Goal: Transaction & Acquisition: Purchase product/service

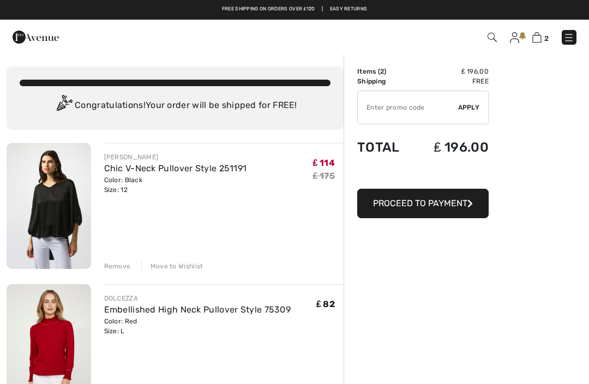
click at [119, 265] on div "Remove" at bounding box center [117, 266] width 27 height 10
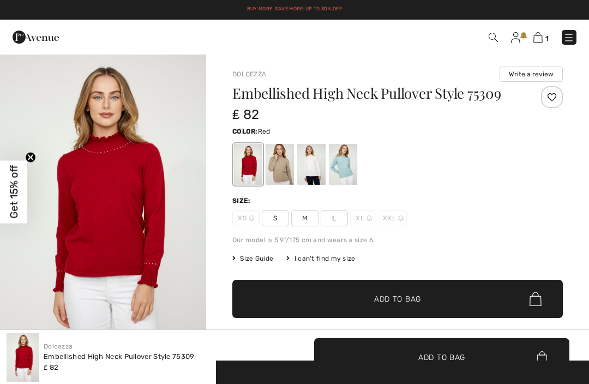
checkbox input "true"
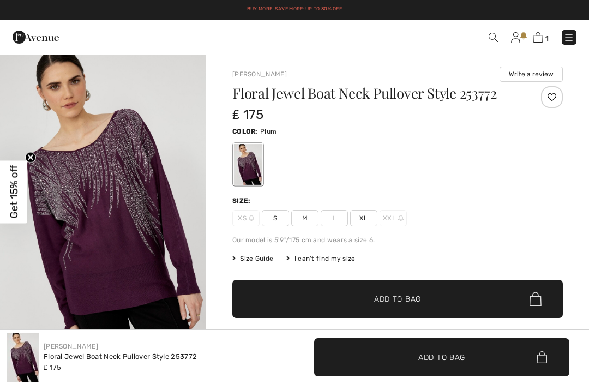
checkbox input "true"
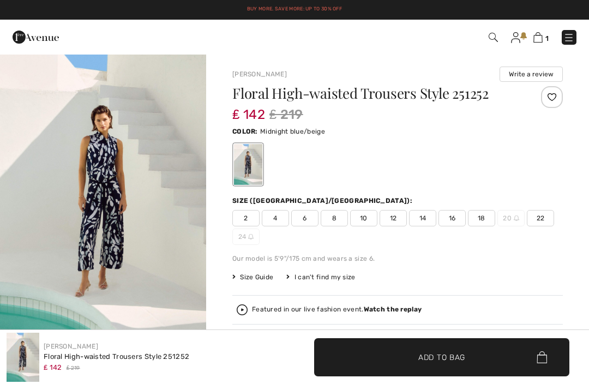
checkbox input "true"
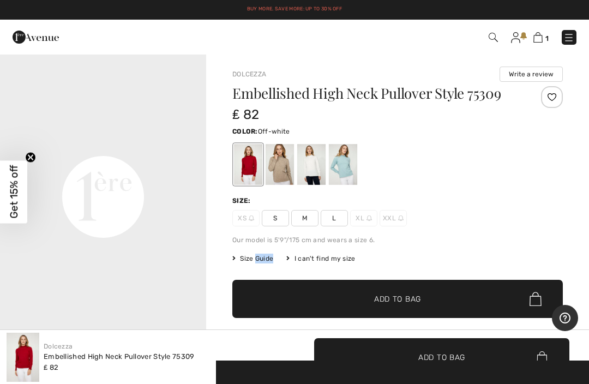
click at [313, 159] on div at bounding box center [311, 164] width 28 height 41
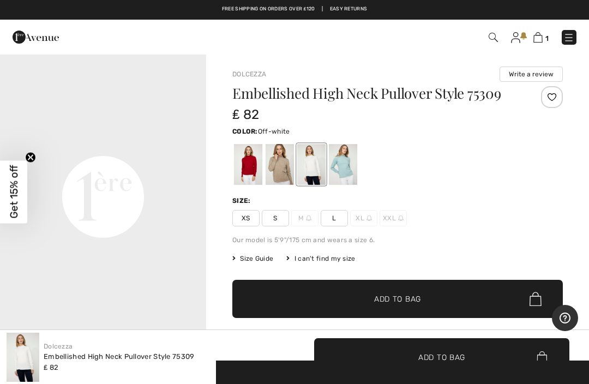
click at [340, 214] on span "L" at bounding box center [334, 218] width 27 height 16
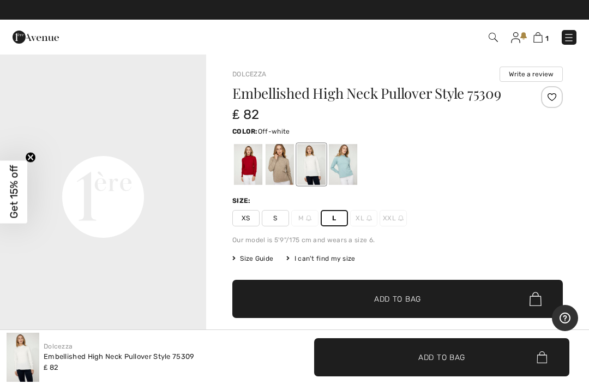
click at [405, 291] on span "✔ Added to Bag Add to Bag" at bounding box center [397, 299] width 330 height 38
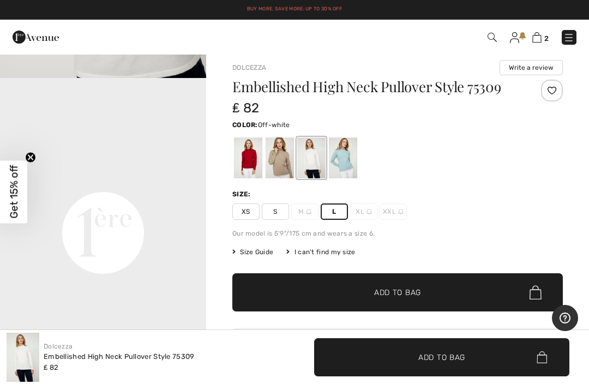
scroll to position [0, 0]
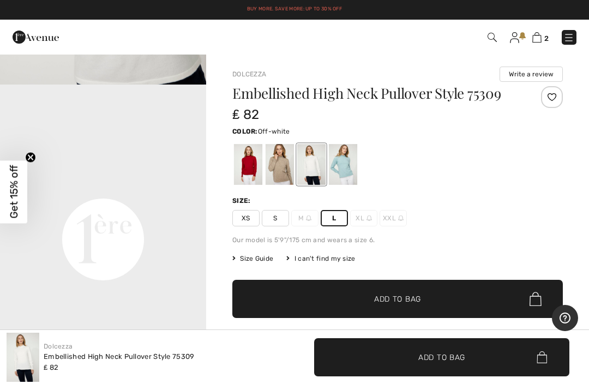
click at [540, 38] on img at bounding box center [536, 37] width 9 height 10
click at [540, 36] on img at bounding box center [536, 37] width 9 height 10
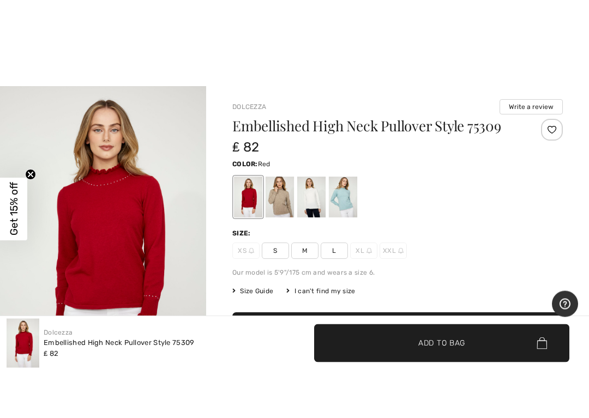
scroll to position [28, 0]
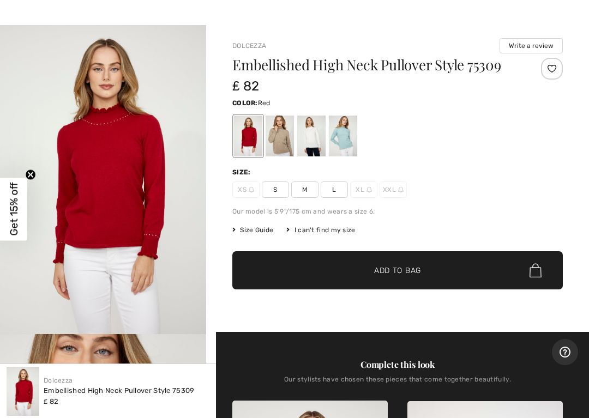
click at [240, 230] on span "Size Guide" at bounding box center [252, 230] width 41 height 10
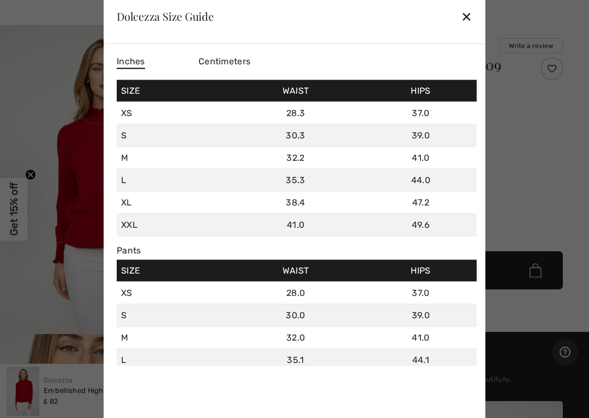
click at [467, 16] on div "✕" at bounding box center [466, 16] width 11 height 23
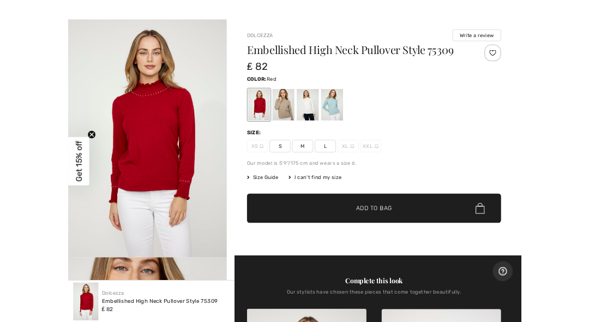
scroll to position [0, 0]
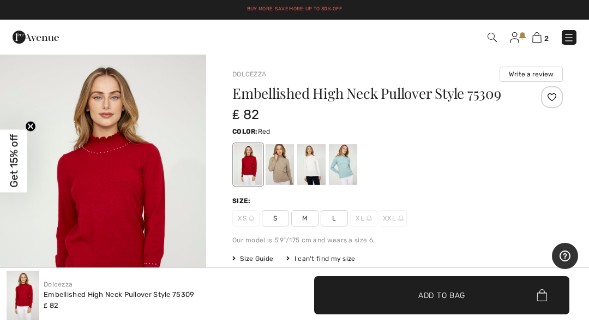
click at [541, 33] on img at bounding box center [536, 37] width 9 height 10
click at [538, 35] on img at bounding box center [536, 37] width 9 height 10
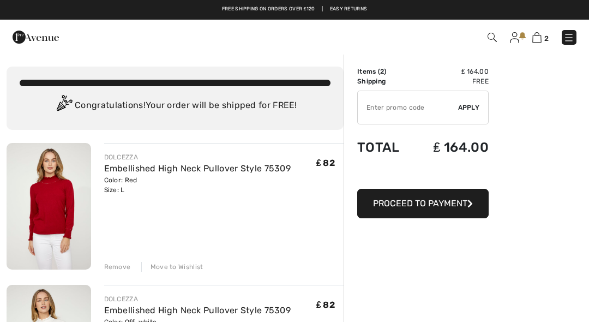
click at [439, 201] on span "Proceed to Payment" at bounding box center [420, 203] width 94 height 10
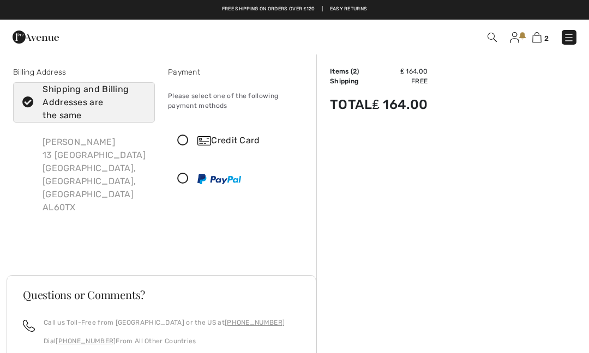
click at [184, 179] on icon at bounding box center [182, 178] width 29 height 11
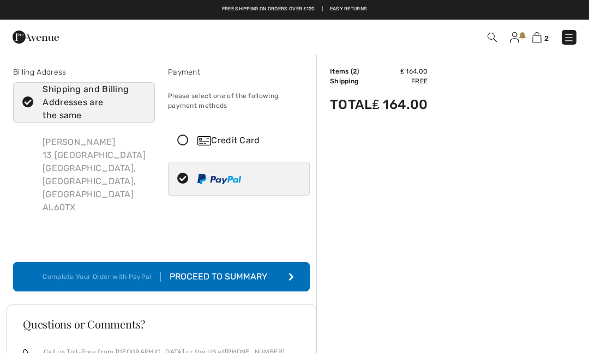
click at [291, 273] on icon "submit" at bounding box center [290, 277] width 5 height 9
click at [246, 270] on div "Proceed to Summary" at bounding box center [220, 276] width 119 height 13
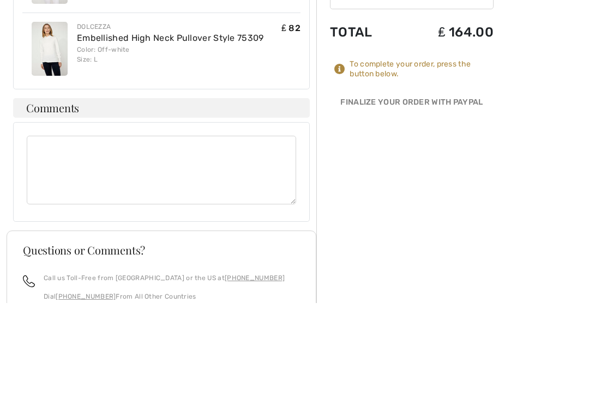
scroll to position [827, 0]
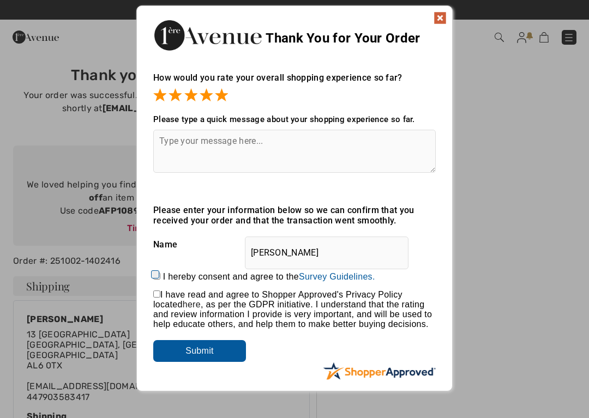
click at [181, 142] on textarea at bounding box center [294, 151] width 282 height 43
type textarea "Very fast and easy to order the products."
click at [154, 294] on input "checkbox" at bounding box center [156, 294] width 7 height 7
checkbox input "true"
click at [207, 351] on input "Submit" at bounding box center [199, 351] width 93 height 22
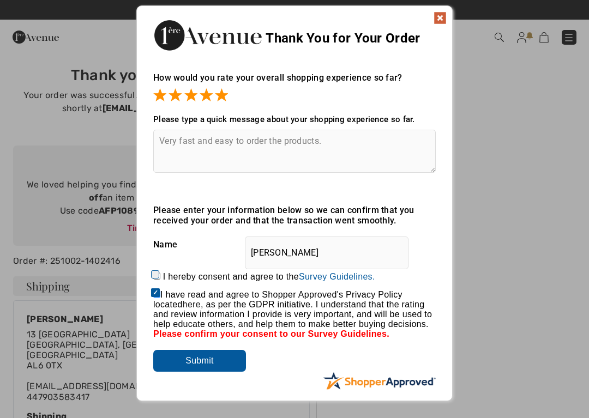
click at [160, 274] on input "I hereby consent and agree to the By submitting a review, you grant permission …" at bounding box center [156, 276] width 7 height 7
checkbox input "true"
click at [208, 368] on input "Submit" at bounding box center [199, 361] width 93 height 22
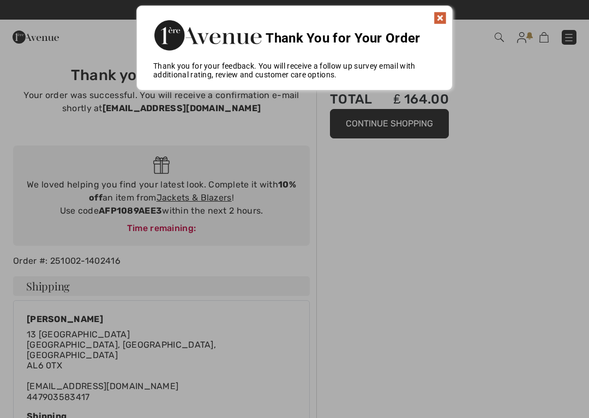
click at [435, 17] on img at bounding box center [440, 17] width 13 height 13
